Goal: Information Seeking & Learning: Learn about a topic

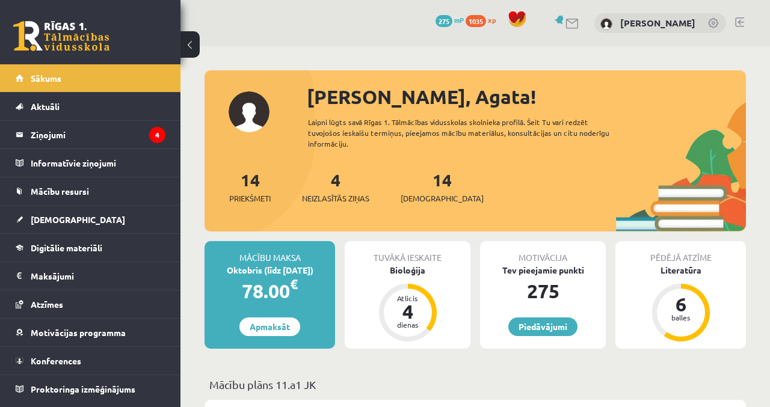
click at [133, 141] on legend "Ziņojumi 4" at bounding box center [98, 135] width 135 height 28
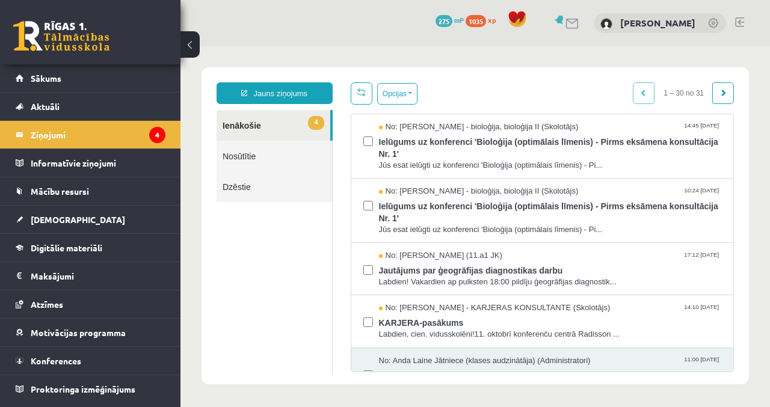
click at [31, 76] on span "Sākums" at bounding box center [46, 78] width 31 height 11
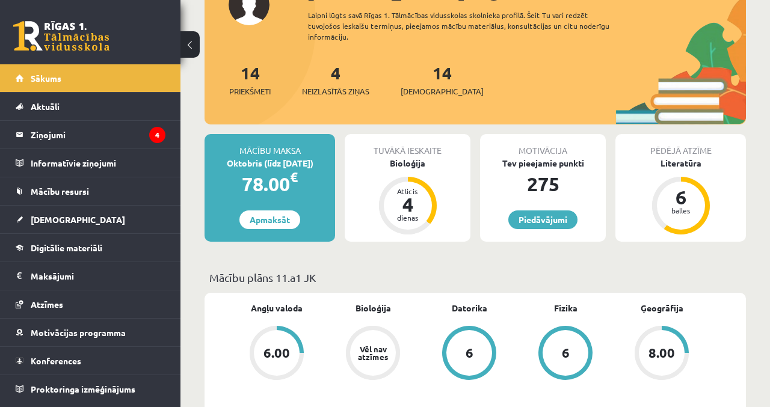
scroll to position [130, 0]
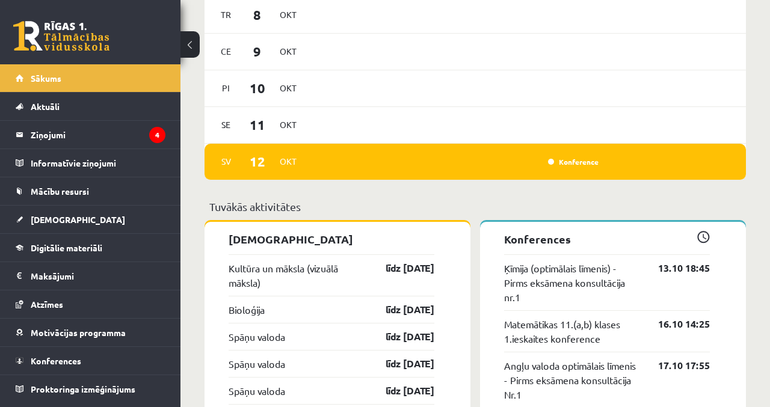
click at [588, 157] on link "Konference" at bounding box center [573, 162] width 51 height 10
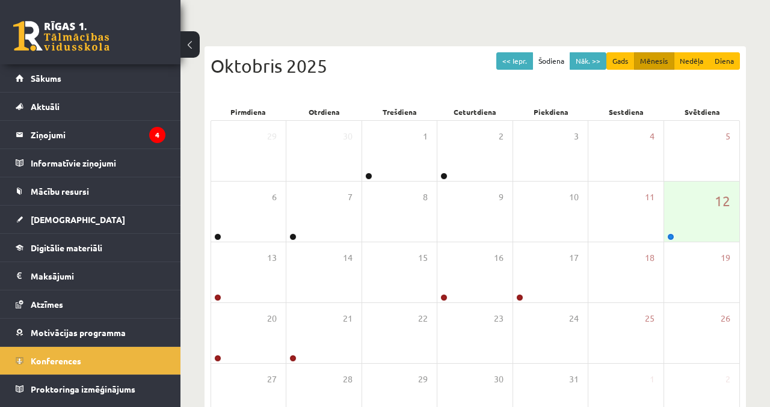
scroll to position [91, 0]
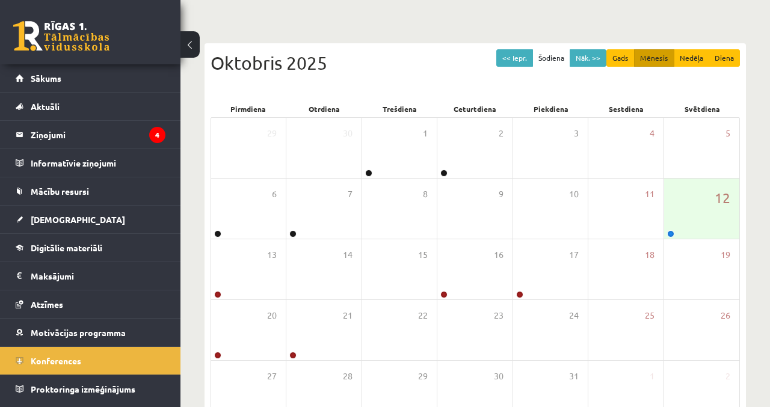
click at [701, 219] on div "12" at bounding box center [701, 209] width 75 height 60
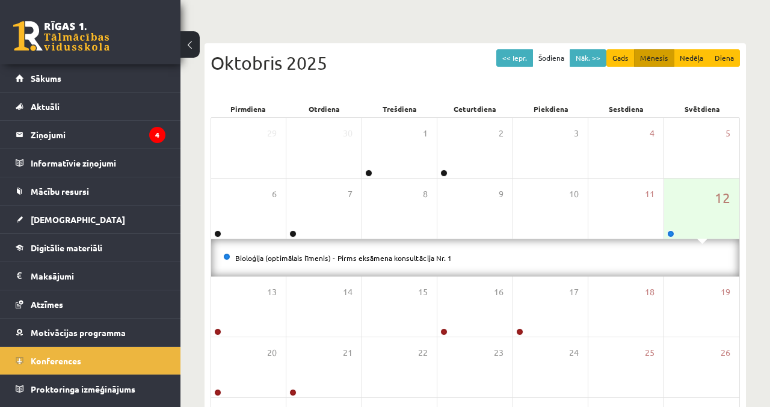
click at [419, 259] on link "Bioloģija (optimālais līmenis) - Pirms eksāmena konsultācija Nr. 1" at bounding box center [343, 258] width 217 height 10
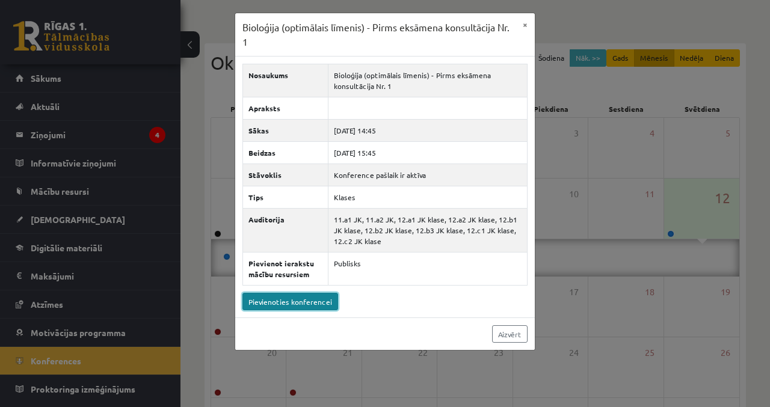
click at [306, 296] on link "Pievienoties konferencei" at bounding box center [290, 301] width 96 height 17
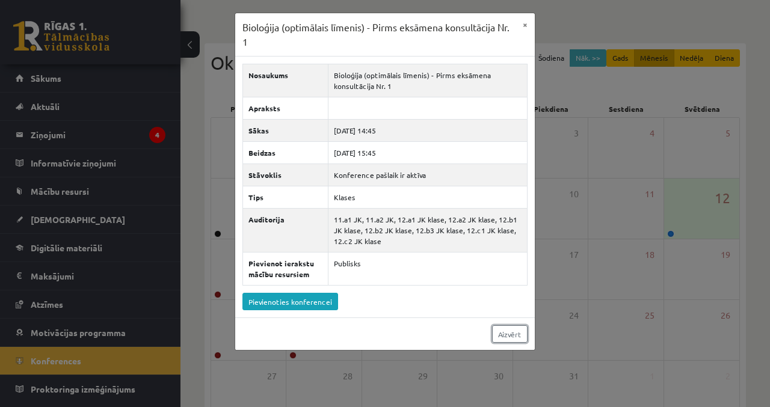
click at [513, 330] on link "Aizvērt" at bounding box center [509, 333] width 35 height 17
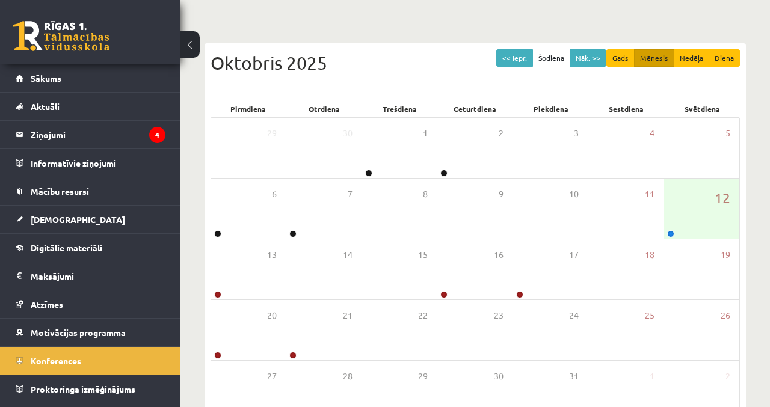
click at [93, 255] on link "Digitālie materiāli" at bounding box center [91, 248] width 150 height 28
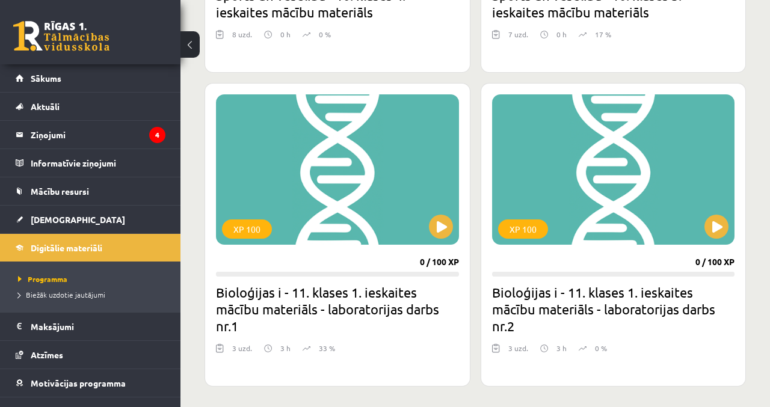
scroll to position [865, 0]
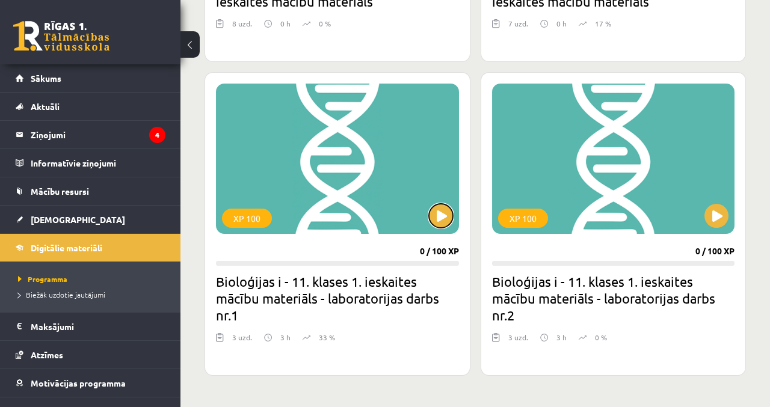
click at [439, 223] on button at bounding box center [441, 216] width 24 height 24
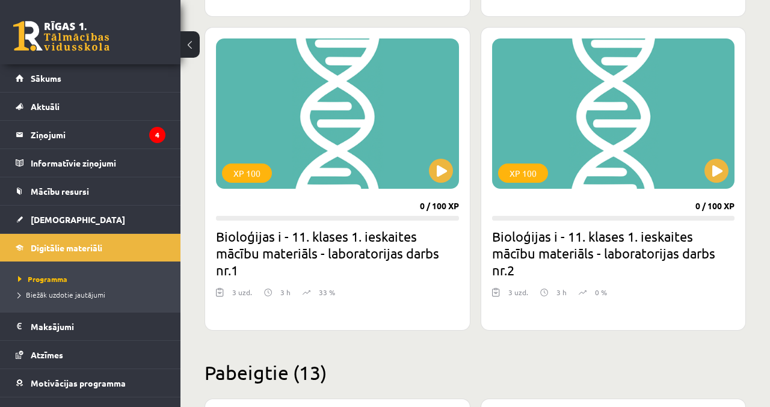
scroll to position [916, 0]
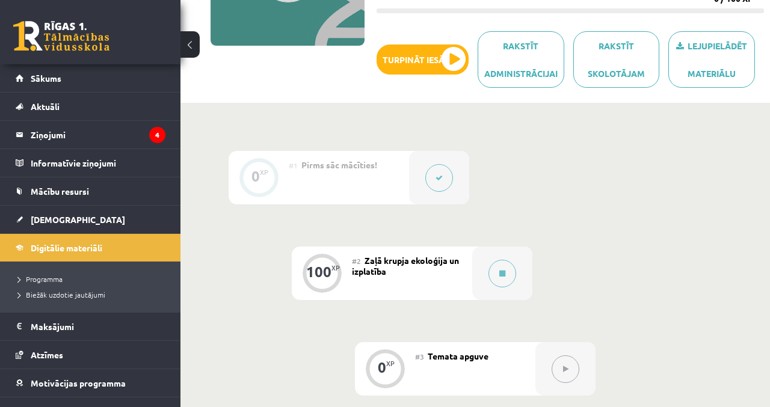
scroll to position [201, 0]
click at [496, 276] on button at bounding box center [502, 273] width 28 height 28
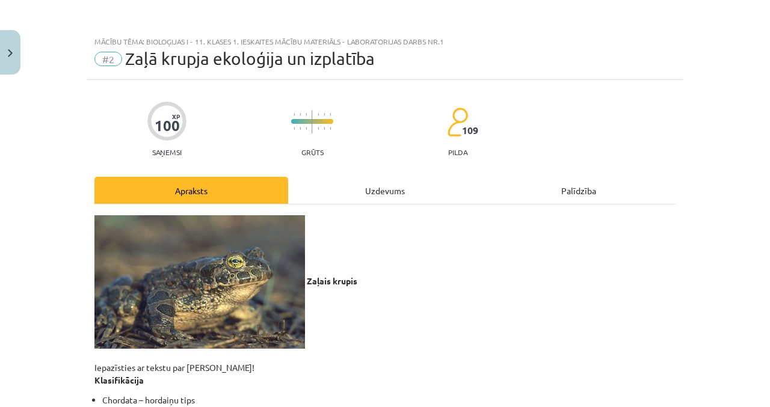
click at [398, 202] on div "Uzdevums" at bounding box center [385, 190] width 194 height 27
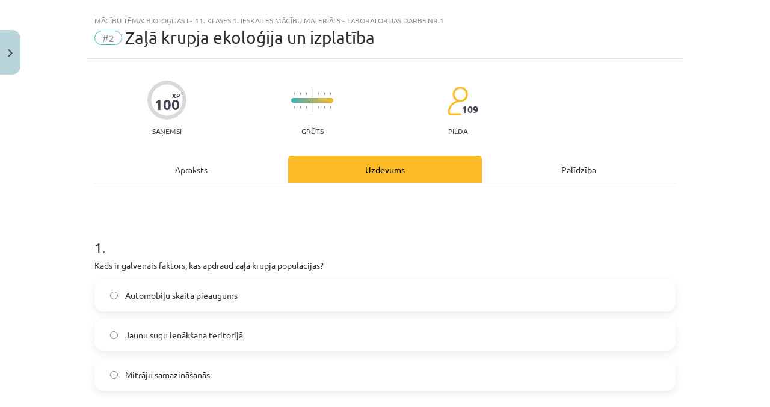
scroll to position [30, 0]
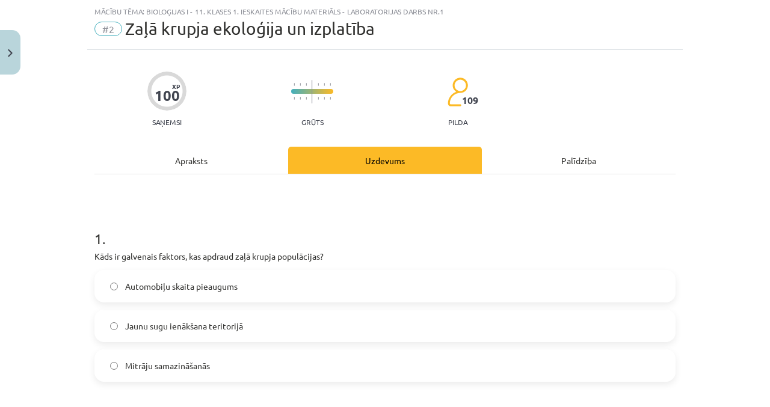
click at [230, 282] on span "Automobiļu skaita pieaugums" at bounding box center [181, 286] width 112 height 13
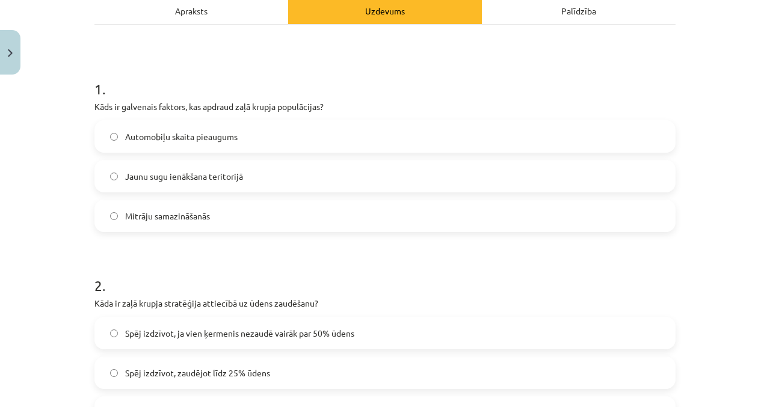
scroll to position [180, 0]
click at [299, 323] on label "Spēj izdzīvot, ja vien ķermenis nezaudē vairāk par 50% ūdens" at bounding box center [385, 333] width 579 height 30
click at [300, 328] on span "Spēj izdzīvot, ja vien ķermenis nezaudē vairāk par 50% ūdens" at bounding box center [239, 333] width 229 height 13
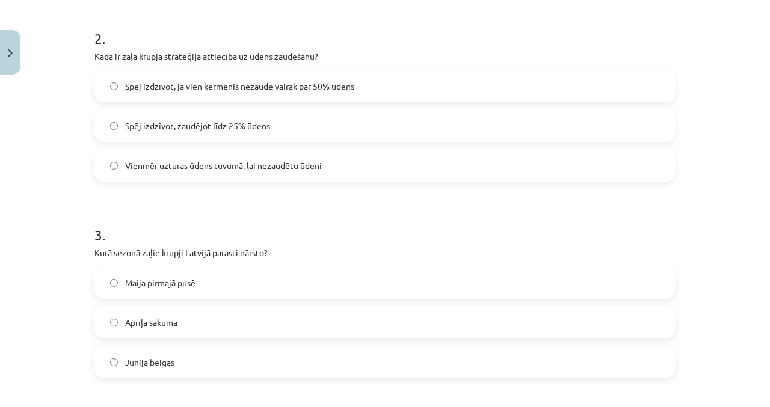
scroll to position [431, 0]
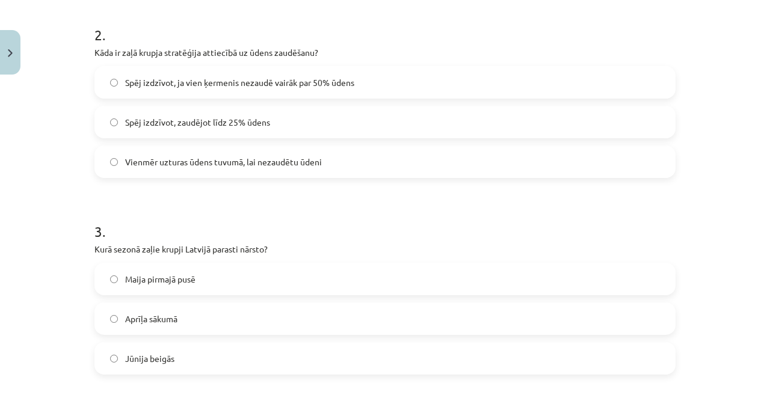
click at [155, 289] on label "Maija pirmajā pusē" at bounding box center [385, 279] width 579 height 30
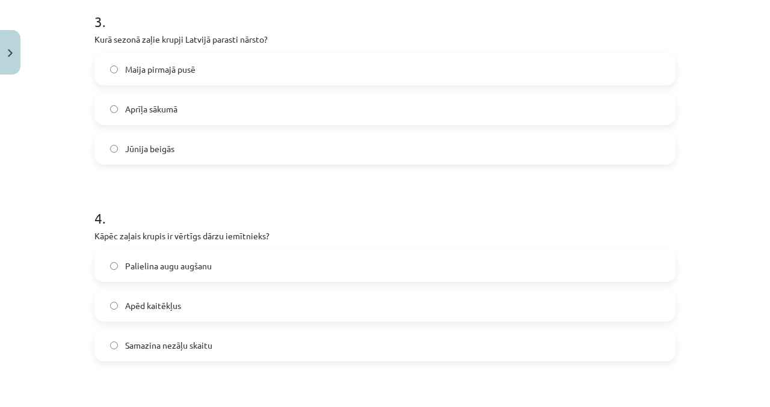
scroll to position [643, 0]
